Goal: Information Seeking & Learning: Understand process/instructions

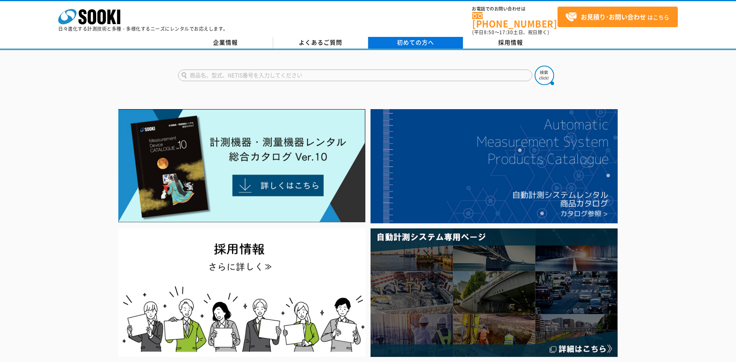
click at [408, 38] on span "初めての方へ" at bounding box center [415, 42] width 37 height 9
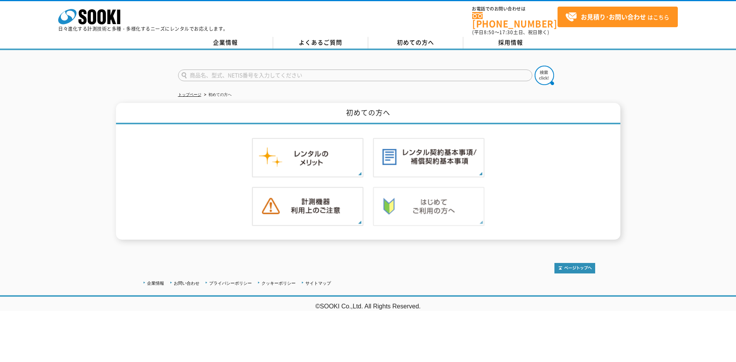
click at [411, 198] on img at bounding box center [429, 207] width 112 height 40
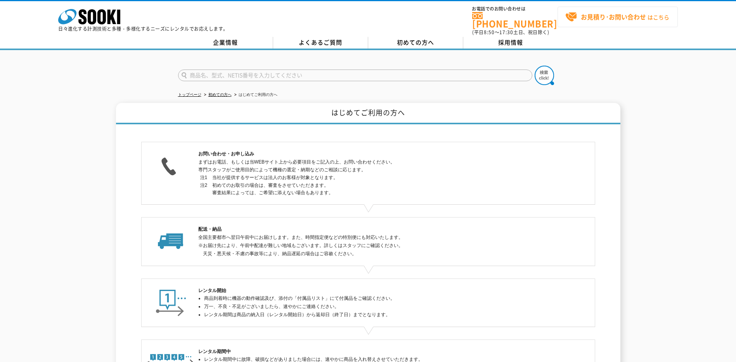
click at [625, 23] on span "お見積り･お問い合わせ はこちら" at bounding box center [617, 17] width 104 height 12
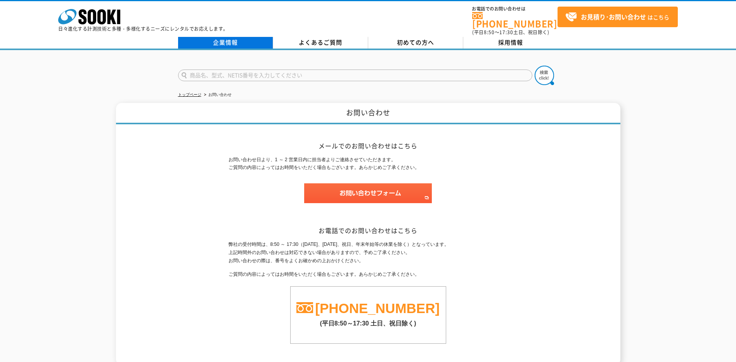
click at [247, 37] on link "企業情報" at bounding box center [225, 43] width 95 height 12
